Goal: Task Accomplishment & Management: Use online tool/utility

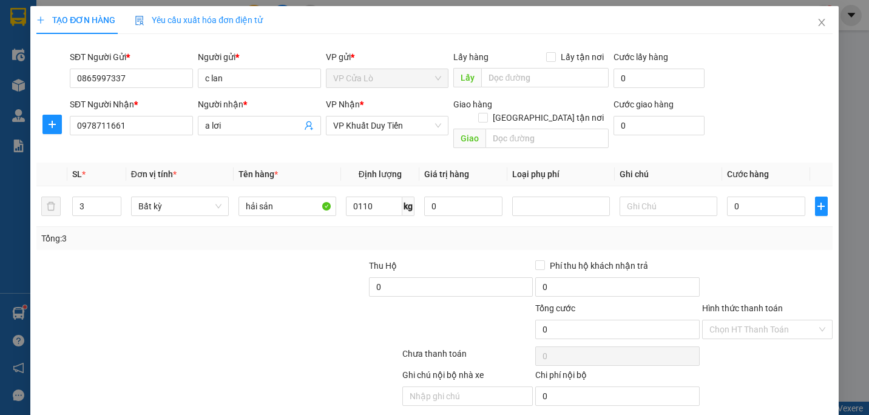
type input "110"
click at [330, 286] on div at bounding box center [285, 280] width 166 height 42
type input "280.000"
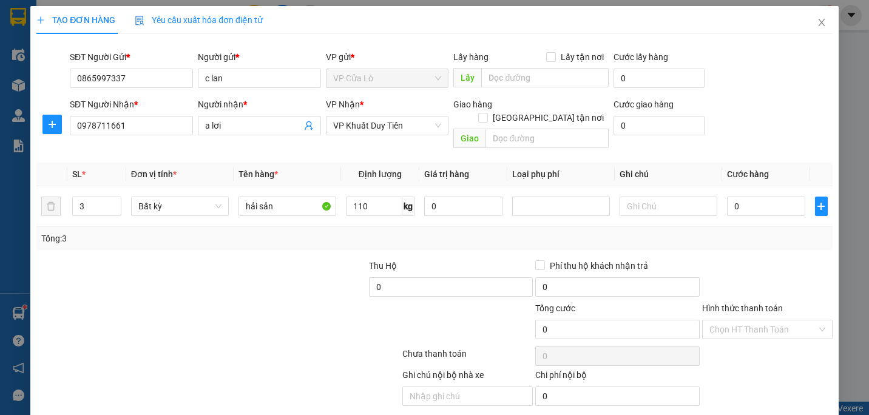
type input "280.000"
click at [735, 197] on input "280.000" at bounding box center [766, 206] width 78 height 19
click at [739, 197] on input "280.000" at bounding box center [766, 206] width 78 height 19
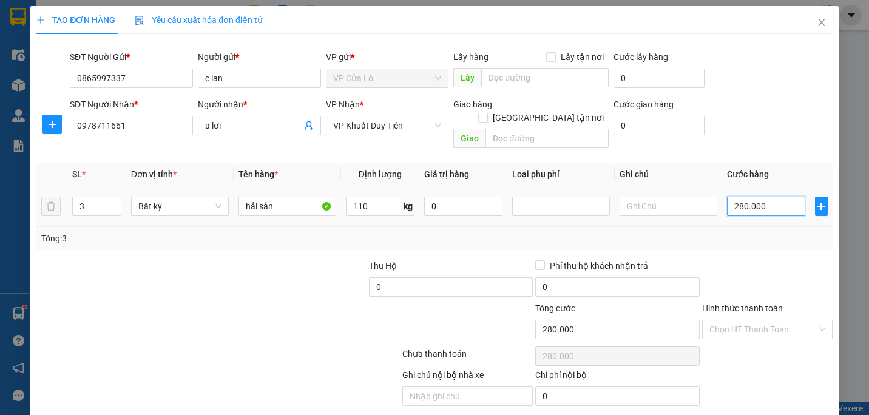
click at [735, 197] on input "280.000" at bounding box center [766, 206] width 78 height 19
type input "20.000"
type input "0.000"
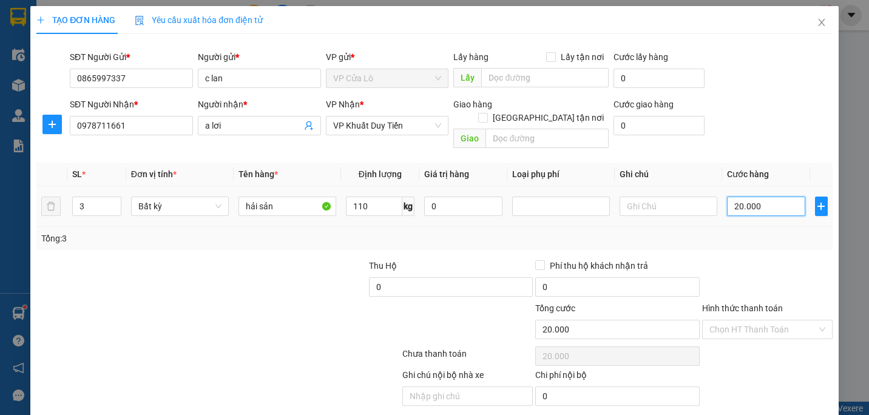
type input "0"
type input "30.000"
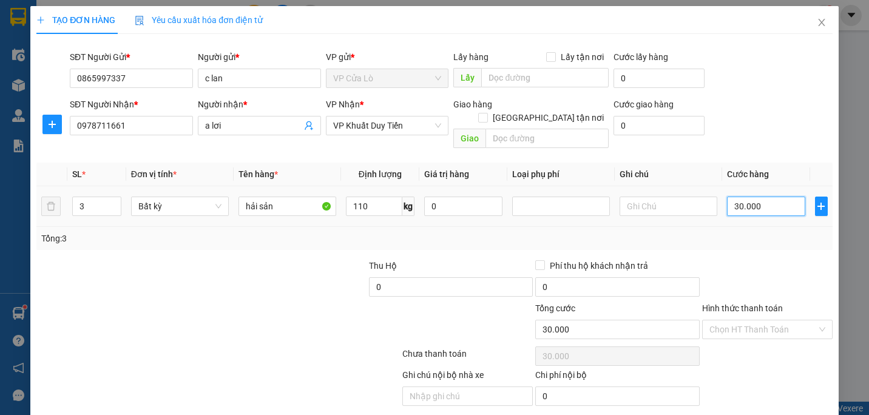
type input "320.000"
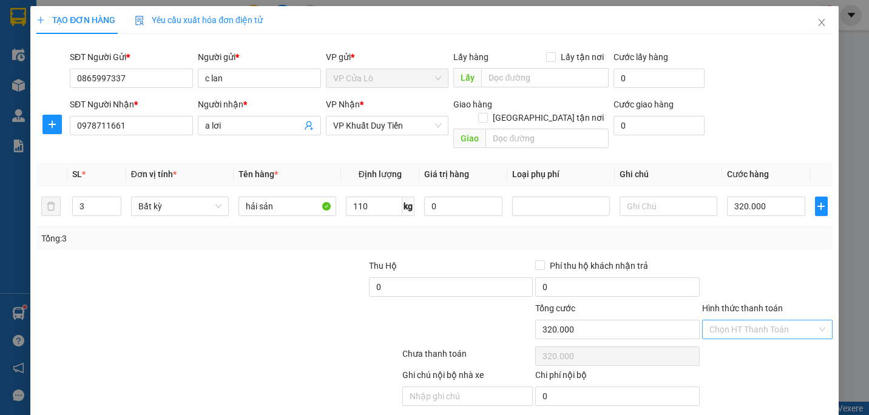
type input "320.000"
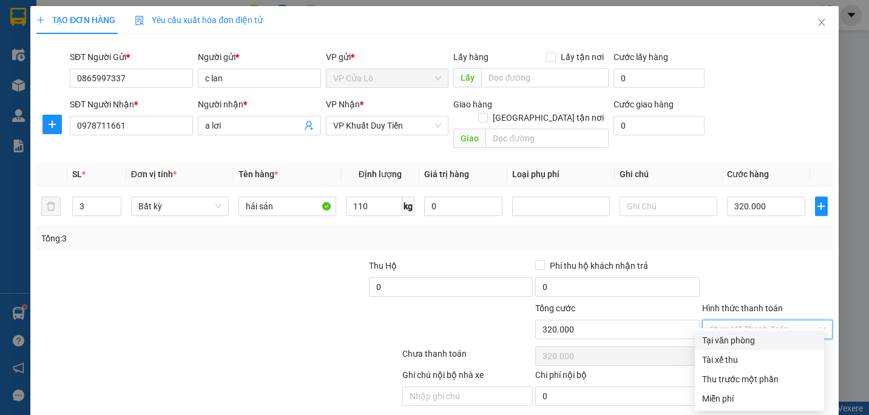
click at [760, 321] on input "Hình thức thanh toán" at bounding box center [763, 330] width 107 height 18
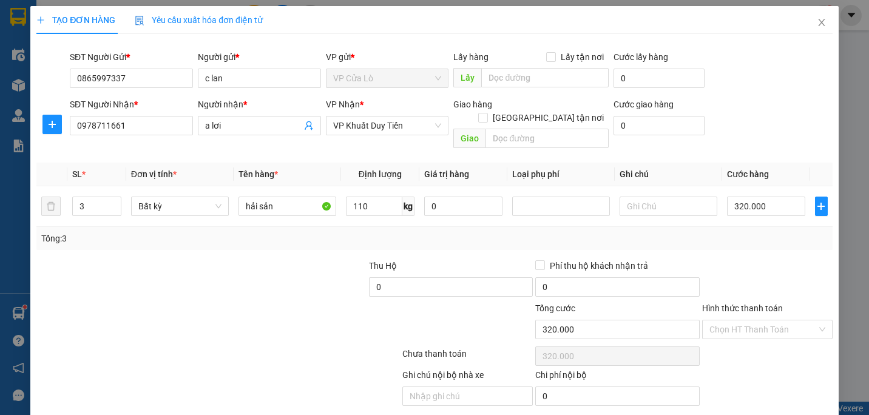
click at [739, 276] on div at bounding box center [767, 280] width 133 height 42
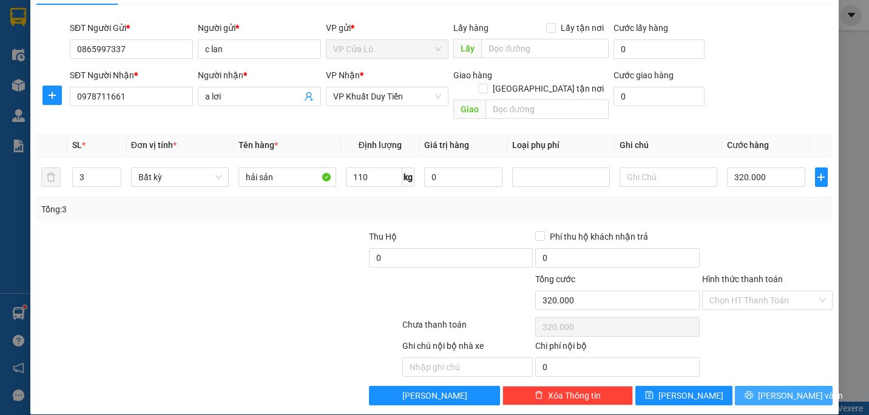
click at [768, 389] on span "[PERSON_NAME] và In" at bounding box center [800, 395] width 85 height 13
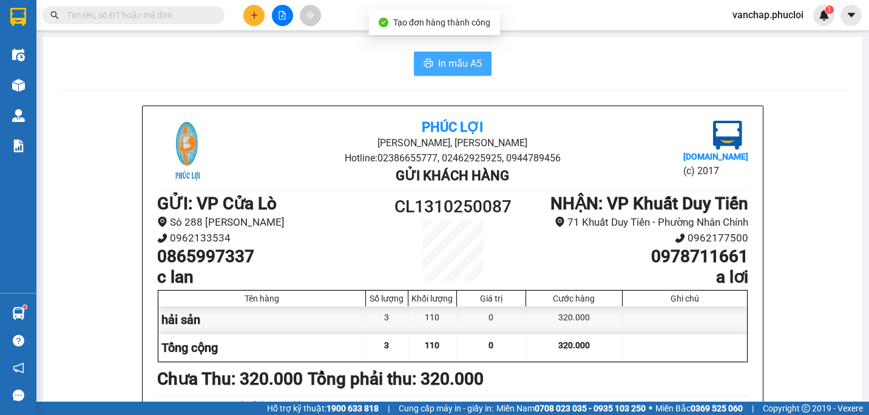
click at [465, 73] on button "In mẫu A5" at bounding box center [453, 64] width 78 height 24
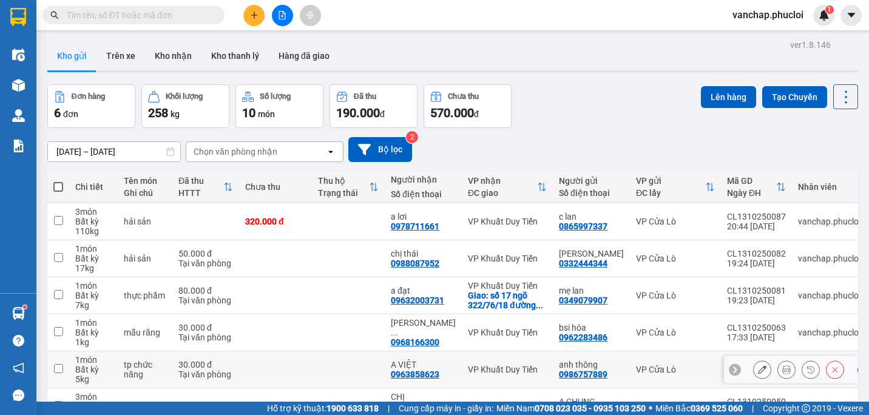
click at [399, 373] on div "0963858623" at bounding box center [415, 375] width 49 height 10
click at [651, 151] on div "[DATE] – [DATE] Press the down arrow key to interact with the calendar and sele…" at bounding box center [452, 149] width 811 height 25
drag, startPoint x: 490, startPoint y: 56, endPoint x: 542, endPoint y: 56, distance: 52.2
click at [503, 57] on div "Kho gửi Trên xe Kho nhận Kho thanh [PERSON_NAME] đã giao" at bounding box center [452, 57] width 811 height 32
click at [544, 55] on div "Kho gửi Trên xe Kho nhận Kho thanh [PERSON_NAME] đã giao" at bounding box center [452, 57] width 811 height 32
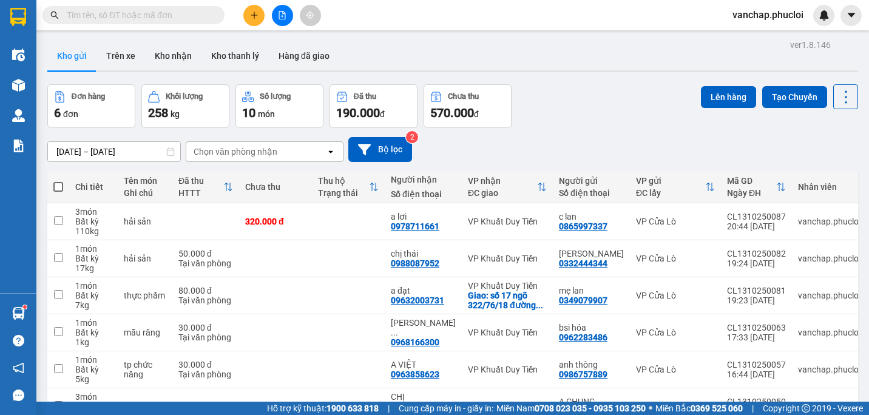
drag, startPoint x: 597, startPoint y: 96, endPoint x: 587, endPoint y: 95, distance: 9.7
click at [586, 95] on div "Đơn hàng 6 đơn Khối lượng 258 kg Số lượng 10 món Đã thu 190.000 đ Chưa thu 570.…" at bounding box center [452, 106] width 811 height 44
click at [647, 101] on div "Đơn hàng 6 đơn Khối lượng 258 kg Số lượng 10 món Đã thu 190.000 đ Chưa thu 570.…" at bounding box center [452, 106] width 811 height 44
drag, startPoint x: 647, startPoint y: 98, endPoint x: 607, endPoint y: 95, distance: 40.2
click at [607, 95] on div "Đơn hàng 6 đơn Khối lượng 258 kg Số lượng 10 món Đã thu 190.000 đ Chưa thu 570.…" at bounding box center [452, 106] width 811 height 44
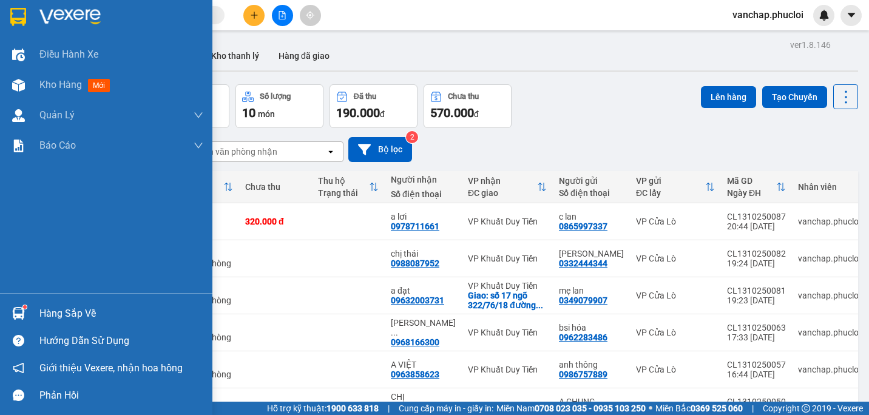
click at [22, 11] on img at bounding box center [18, 17] width 16 height 18
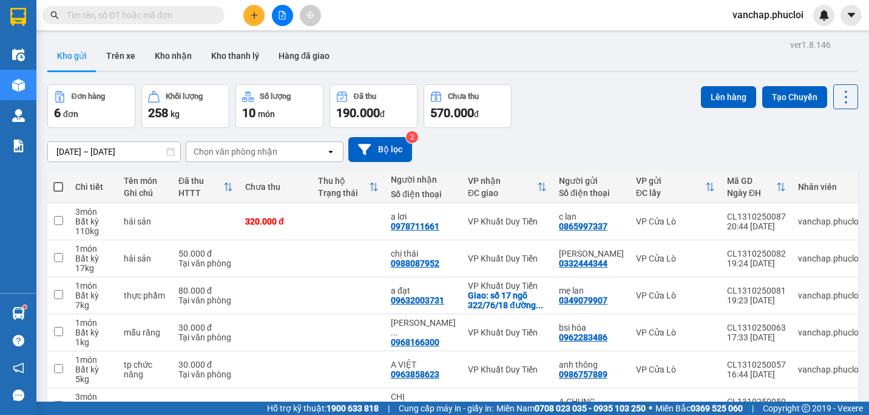
click at [64, 186] on th at bounding box center [58, 187] width 22 height 32
drag, startPoint x: 614, startPoint y: 101, endPoint x: 585, endPoint y: 82, distance: 34.7
drag, startPoint x: 585, startPoint y: 82, endPoint x: 563, endPoint y: 124, distance: 47.8
click at [563, 124] on div "Đơn hàng 6 đơn Khối lượng 258 kg Số lượng 10 món Đã thu 190.000 đ Chưa thu 570.…" at bounding box center [452, 106] width 811 height 44
click at [838, 101] on icon at bounding box center [846, 97] width 17 height 17
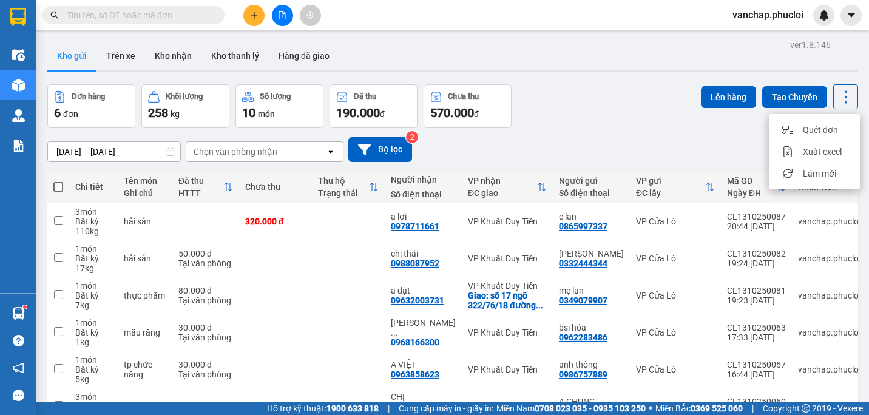
click at [645, 112] on div "Đơn hàng 6 đơn Khối lượng 258 kg Số lượng 10 món Đã thu 190.000 đ Chưa thu 570.…" at bounding box center [452, 106] width 811 height 44
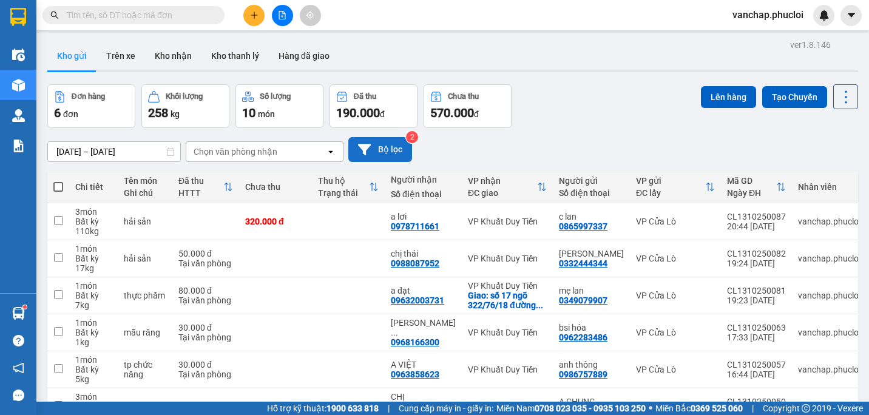
click at [390, 149] on button "Bộ lọc" at bounding box center [380, 149] width 64 height 25
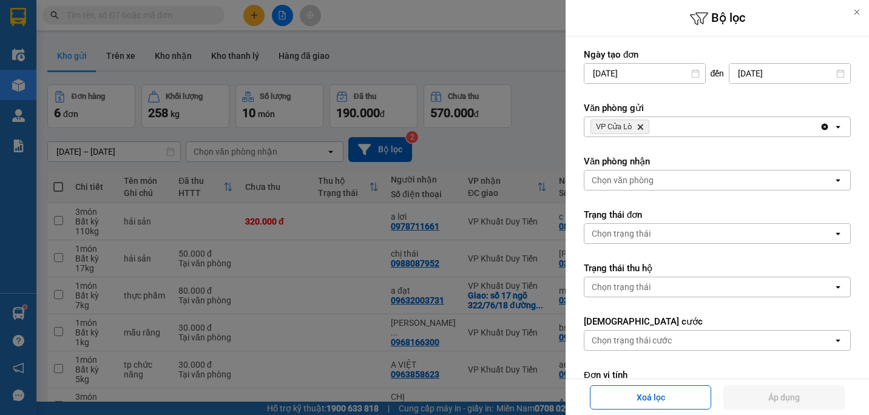
click at [539, 149] on div at bounding box center [434, 207] width 869 height 415
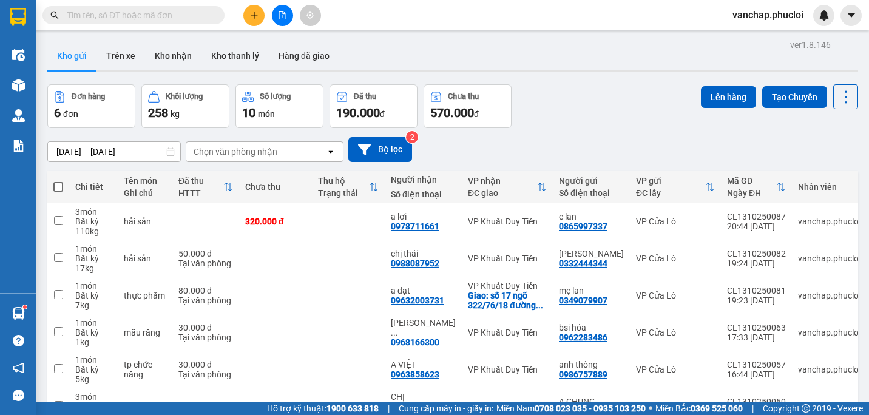
click at [583, 149] on div "[DATE] – [DATE] Press the down arrow key to interact with the calendar and sele…" at bounding box center [452, 149] width 811 height 25
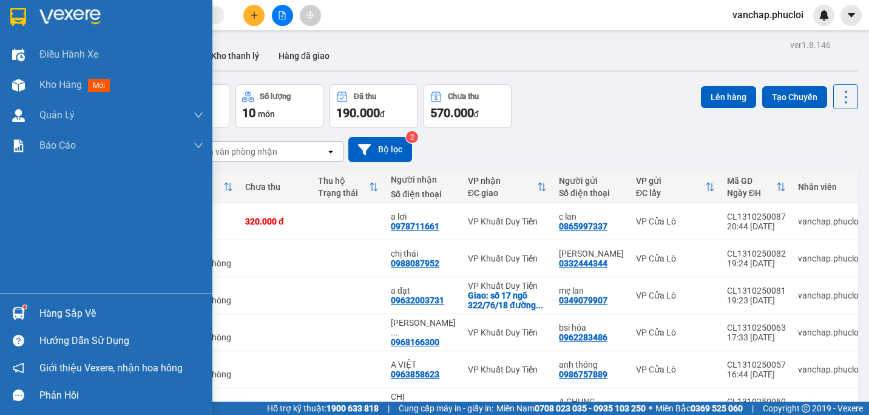
click at [31, 10] on div at bounding box center [106, 19] width 212 height 39
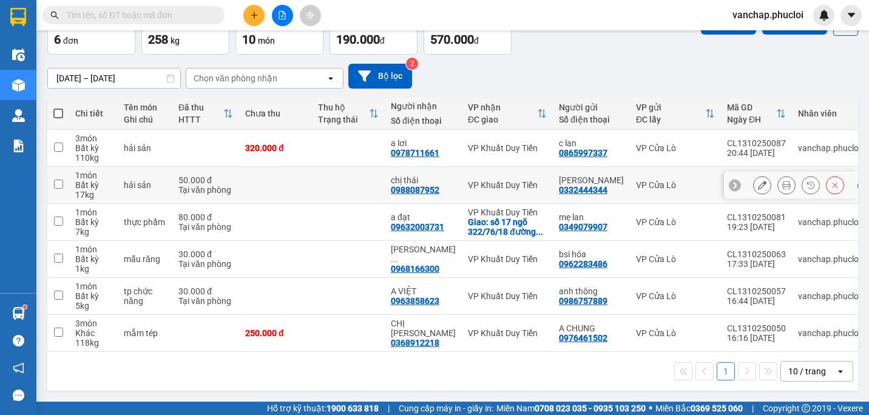
scroll to position [76, 0]
click at [61, 109] on span at bounding box center [58, 114] width 10 height 10
click at [58, 107] on input "checkbox" at bounding box center [58, 107] width 0 height 0
checkbox input "true"
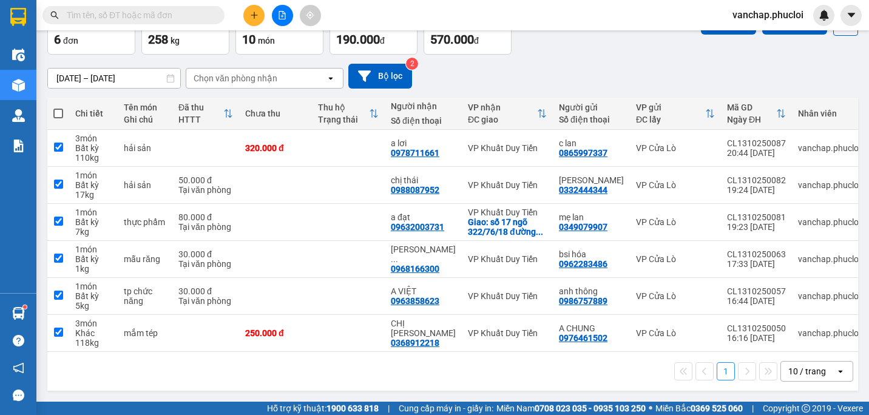
checkbox input "true"
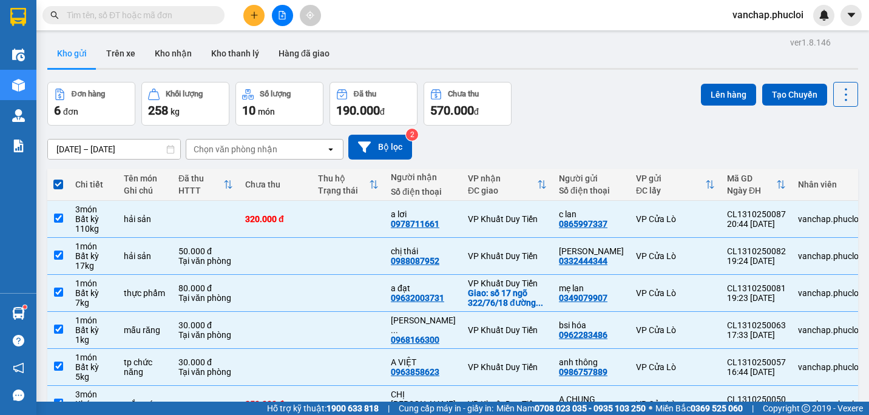
scroll to position [0, 0]
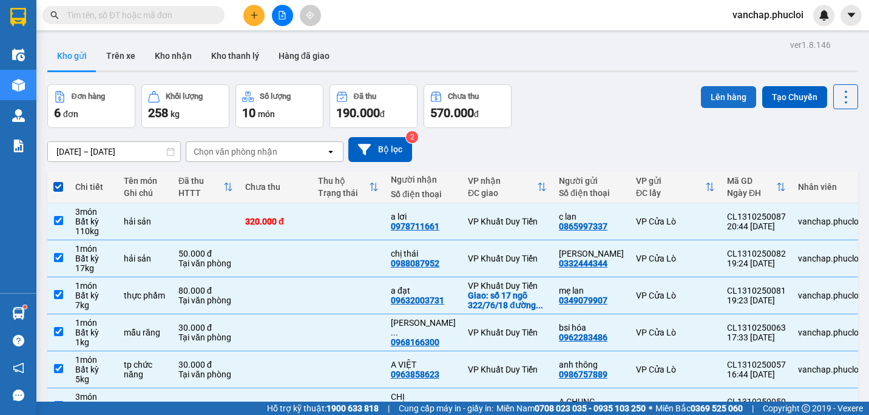
click at [717, 100] on button "Lên hàng" at bounding box center [728, 97] width 55 height 22
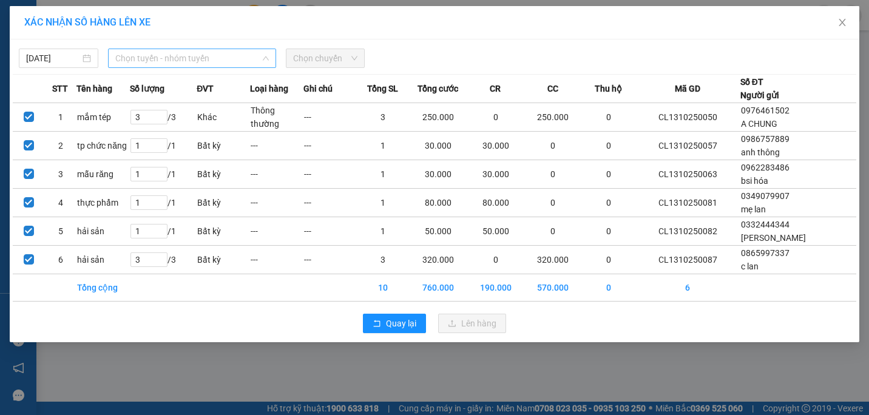
click at [158, 56] on span "Chọn tuyến - nhóm tuyến" at bounding box center [192, 58] width 154 height 18
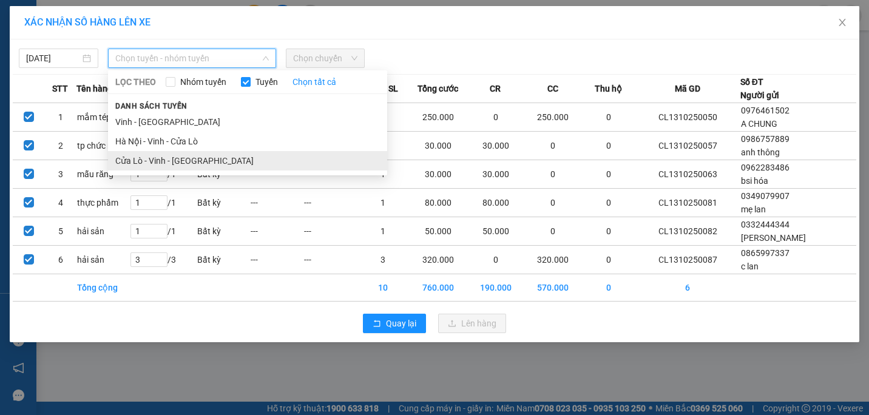
click at [154, 164] on li "Cửa Lò - Vinh - [GEOGRAPHIC_DATA]" at bounding box center [247, 160] width 279 height 19
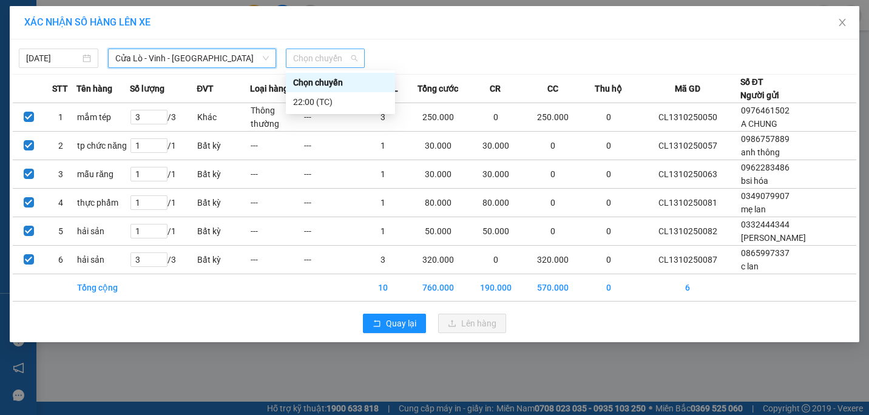
click at [298, 57] on span "Chọn chuyến" at bounding box center [325, 58] width 65 height 18
click at [299, 104] on div "22:00 (TC)" at bounding box center [340, 101] width 95 height 13
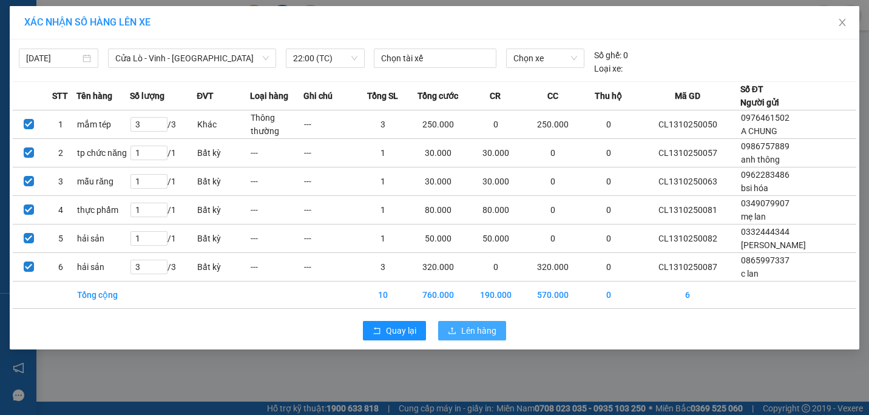
click at [447, 330] on button "Lên hàng" at bounding box center [472, 330] width 68 height 19
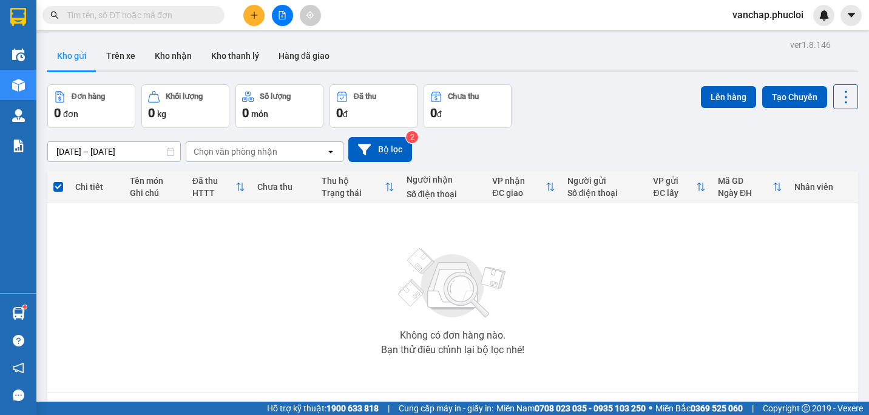
click at [330, 251] on div "Không có đơn hàng nào. Bạn thử điều chỉnh lại bộ lọc nhé!" at bounding box center [452, 298] width 799 height 182
